Goal: Task Accomplishment & Management: Manage account settings

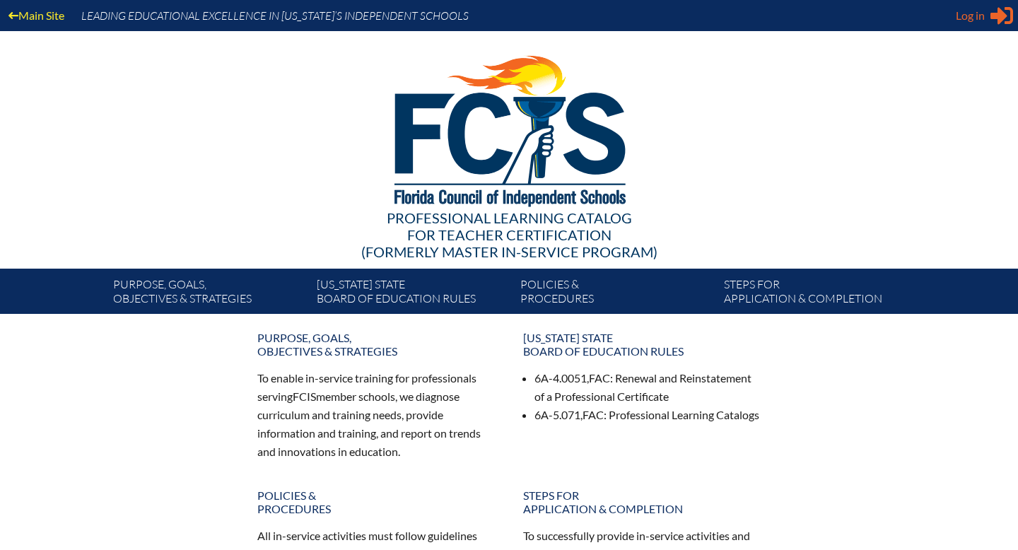
click at [976, 15] on span "Log in" at bounding box center [970, 15] width 29 height 17
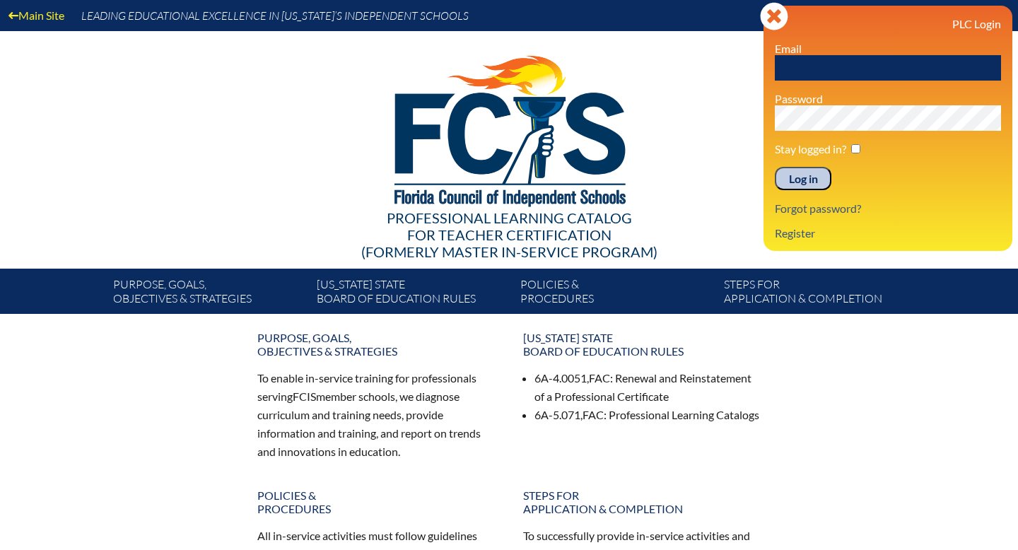
click at [816, 66] on input "text" at bounding box center [888, 67] width 226 height 25
paste input "fcismember"
type input "fcismember"
click at [799, 179] on input "Log in" at bounding box center [803, 179] width 57 height 24
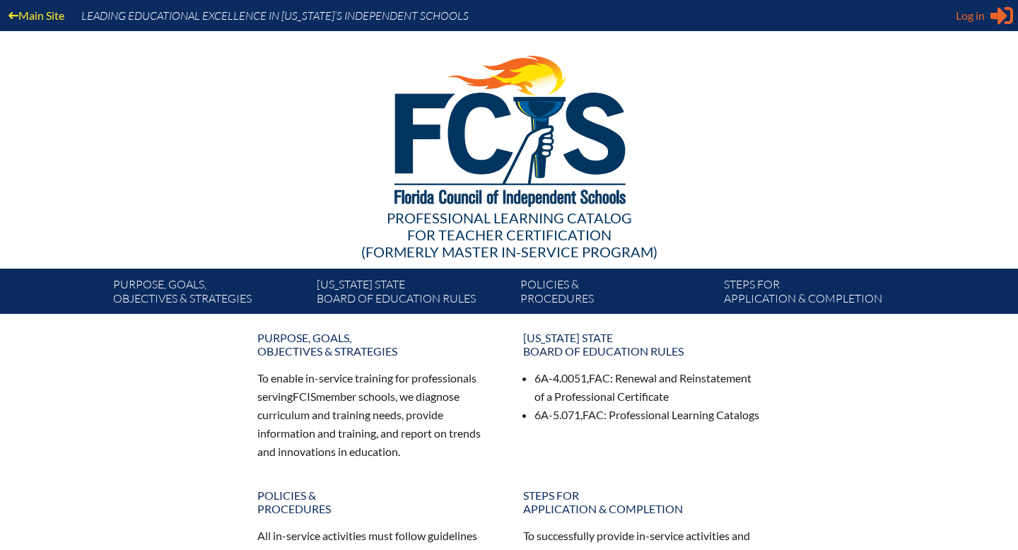
click at [989, 14] on div "Log in Close Sign in or register" at bounding box center [984, 15] width 57 height 23
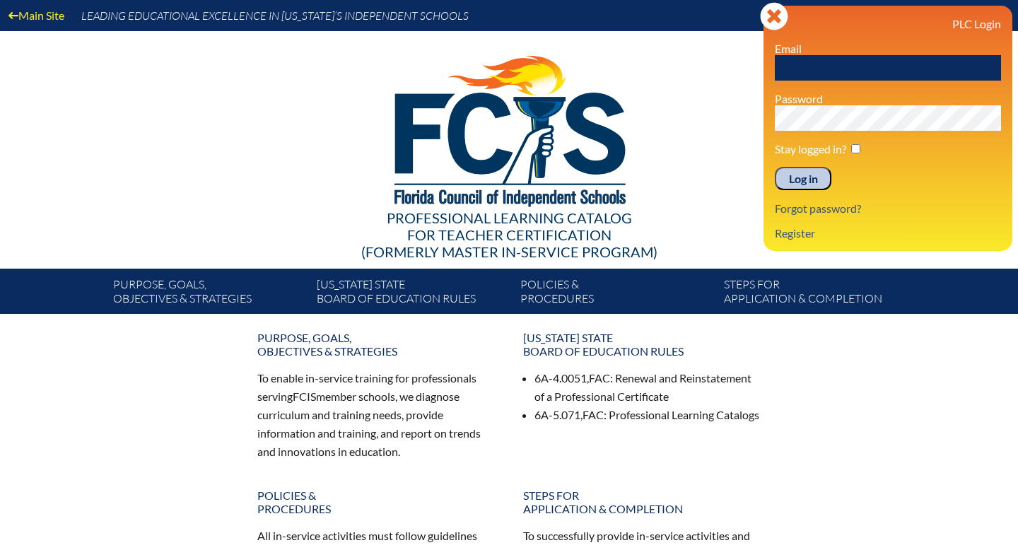
click at [795, 65] on input "text" at bounding box center [888, 67] width 226 height 25
type input "fcismember"
click at [775, 167] on input "Log in" at bounding box center [803, 179] width 57 height 24
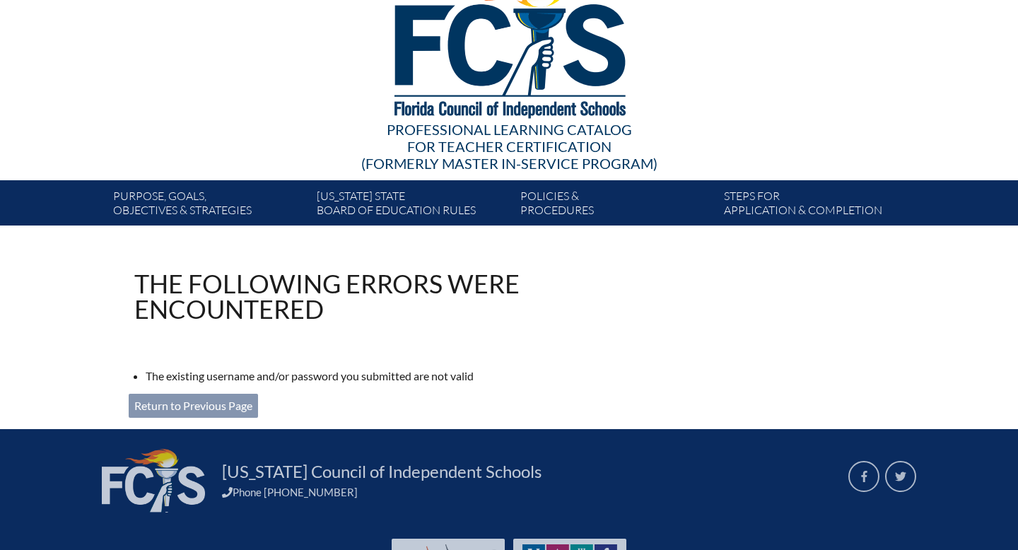
scroll to position [64, 0]
